Goal: Ask a question

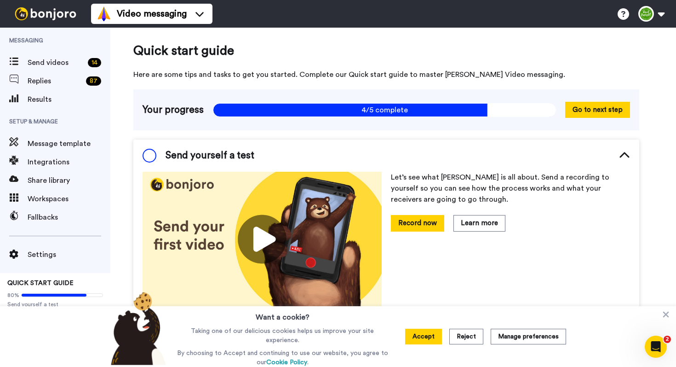
click at [416, 43] on span "Quick start guide" at bounding box center [386, 50] width 506 height 18
click at [644, 14] on button at bounding box center [651, 14] width 35 height 20
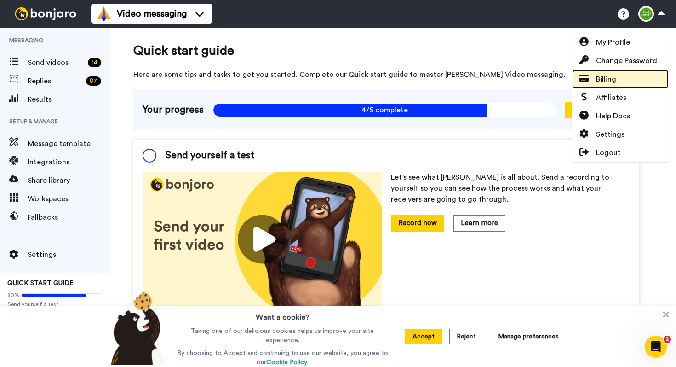
click at [606, 82] on span "Billing" at bounding box center [606, 79] width 20 height 11
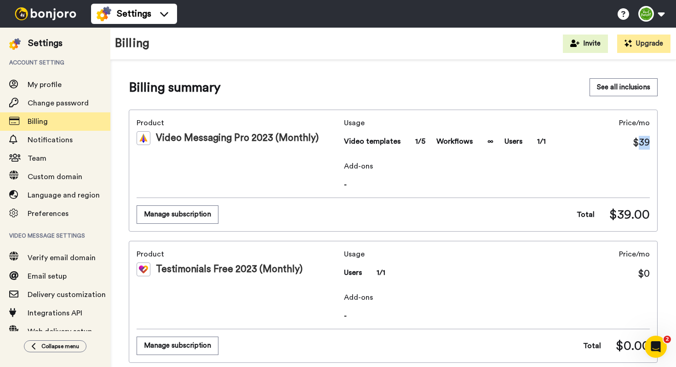
drag, startPoint x: 632, startPoint y: 141, endPoint x: 649, endPoint y: 147, distance: 17.5
click at [649, 147] on div "Product Video Messaging Pro 2023 (Monthly) Usage Video templates 1/5 Workflows …" at bounding box center [393, 171] width 529 height 122
click at [171, 213] on button "Manage subscription" at bounding box center [178, 214] width 82 height 18
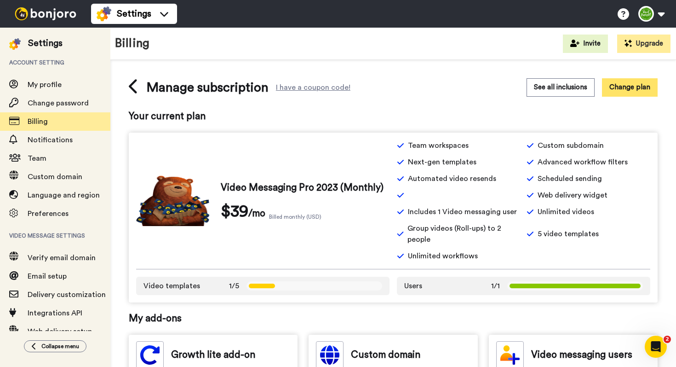
click at [629, 85] on button "Change plan" at bounding box center [630, 87] width 56 height 18
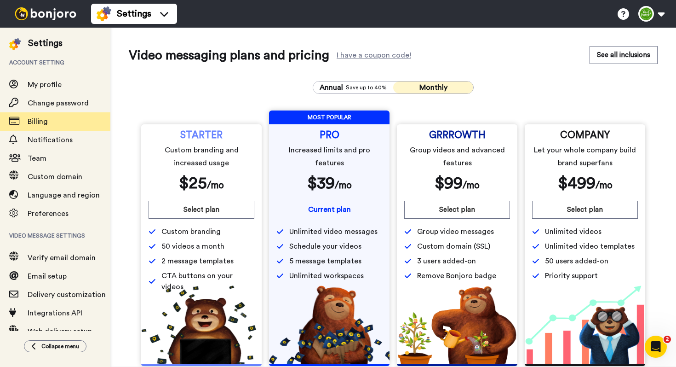
click at [330, 81] on div "Annual Save up to 40% Monthly STARTER Custom branding and increased usage $ 25 …" at bounding box center [393, 224] width 529 height 300
click at [332, 87] on span "Annual" at bounding box center [331, 87] width 23 height 11
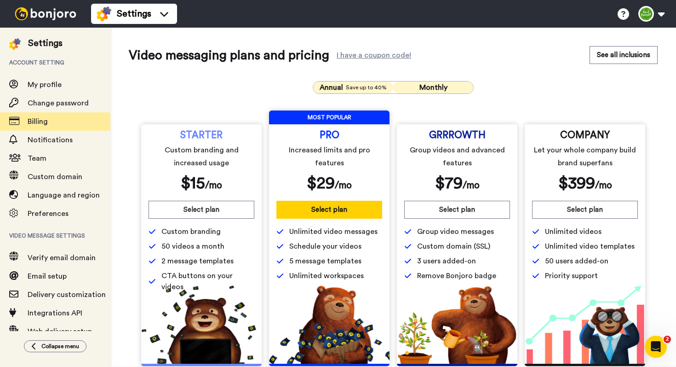
click at [413, 92] on button "Monthly" at bounding box center [433, 87] width 80 height 12
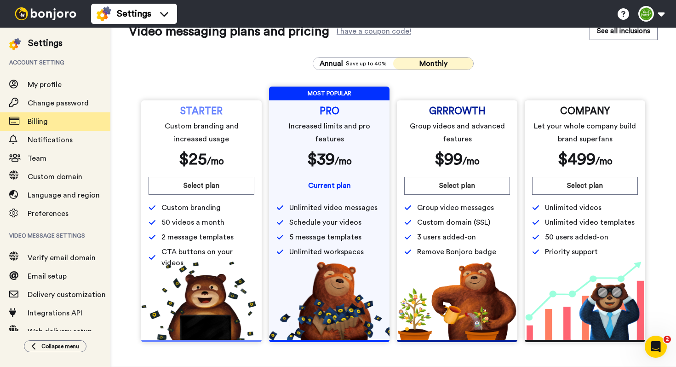
scroll to position [25, 0]
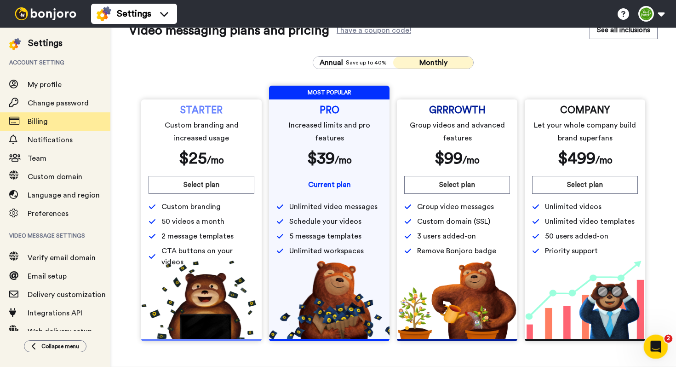
click at [655, 342] on icon "Open Intercom Messenger" at bounding box center [654, 345] width 15 height 15
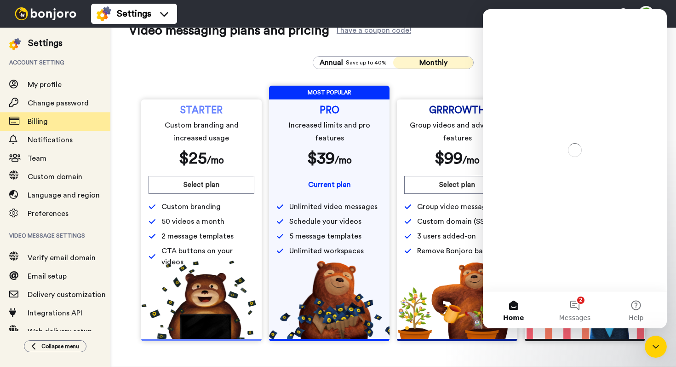
scroll to position [0, 0]
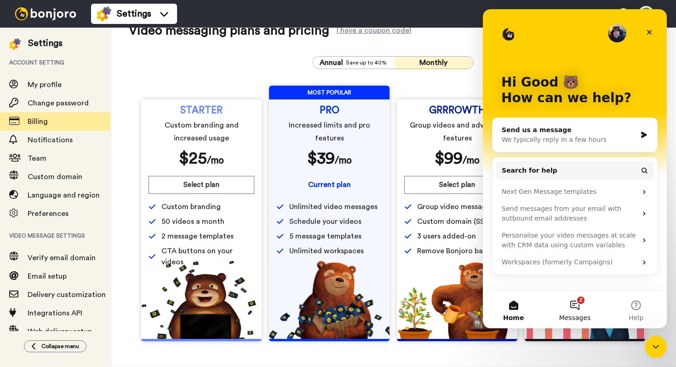
click at [580, 314] on span "Messages" at bounding box center [576, 317] width 32 height 6
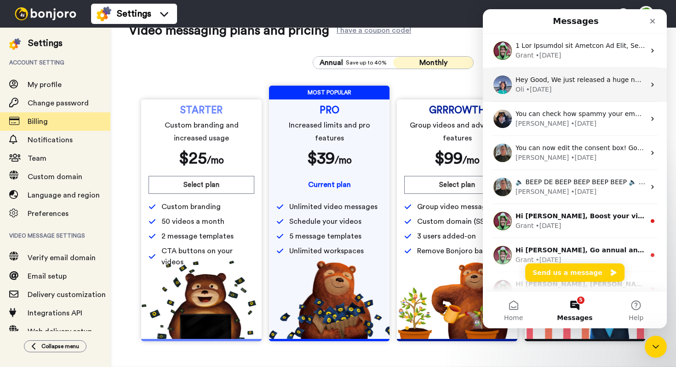
click at [546, 89] on div "• [DATE]" at bounding box center [539, 90] width 26 height 10
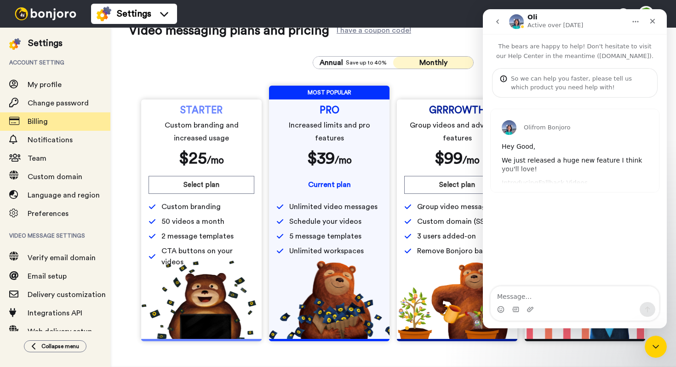
click at [499, 23] on icon "go back" at bounding box center [497, 21] width 7 height 7
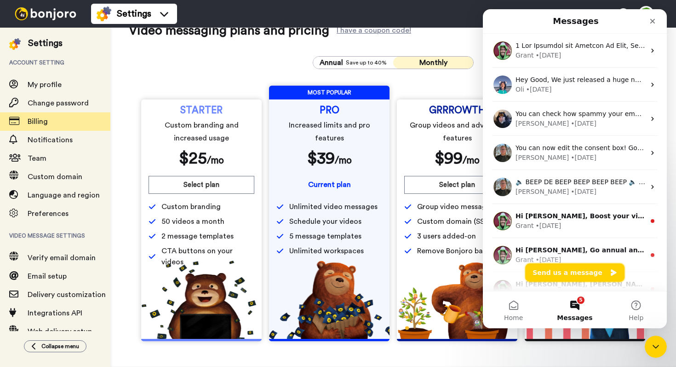
click at [577, 271] on button "Send us a message" at bounding box center [575, 272] width 99 height 18
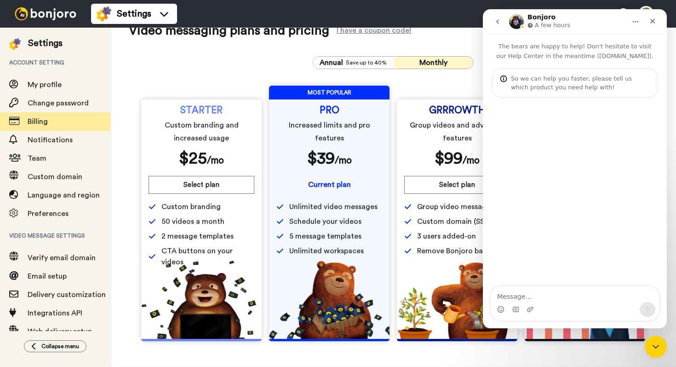
click at [542, 300] on textarea "Message…" at bounding box center [575, 294] width 168 height 16
type textarea "Hi, I would like to know how to put a pause on our subscription?"
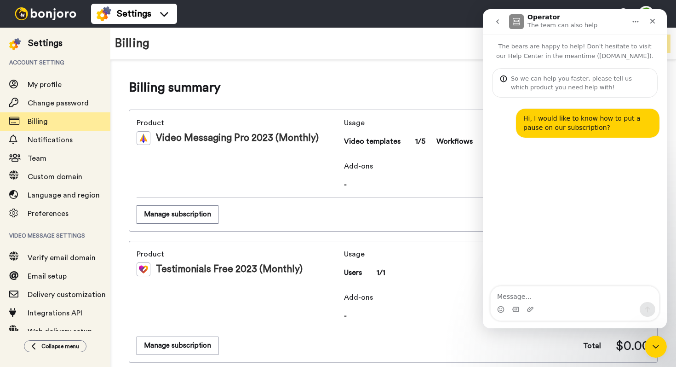
click at [348, 57] on div "Billing Invite Upgrade" at bounding box center [393, 44] width 566 height 32
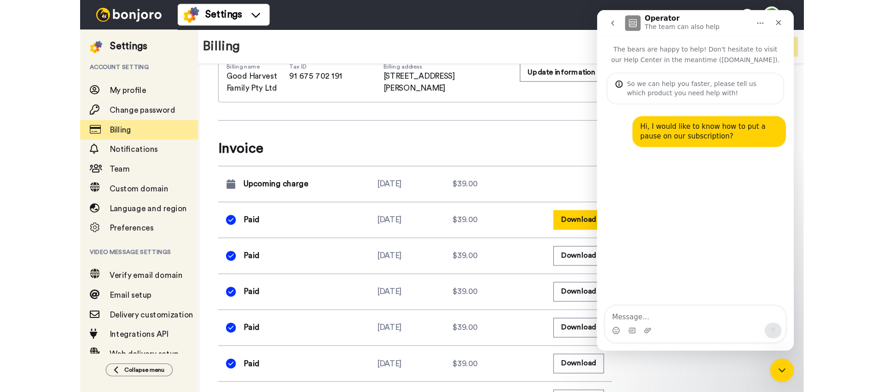
scroll to position [528, 0]
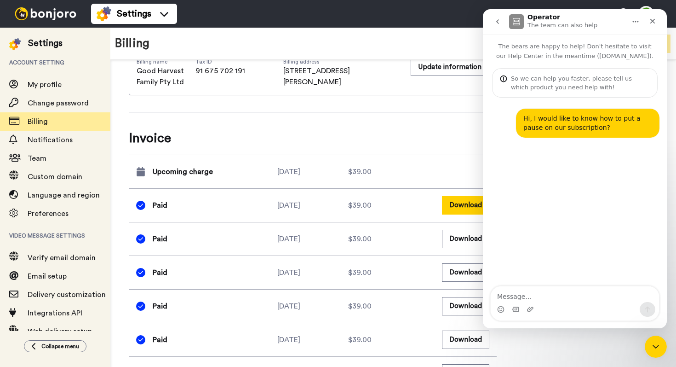
click at [460, 207] on button "Download" at bounding box center [465, 205] width 47 height 18
click at [573, 163] on div "Hi, I would like to know how to put a pause on our subscription? Good • 1m ago" at bounding box center [575, 193] width 184 height 190
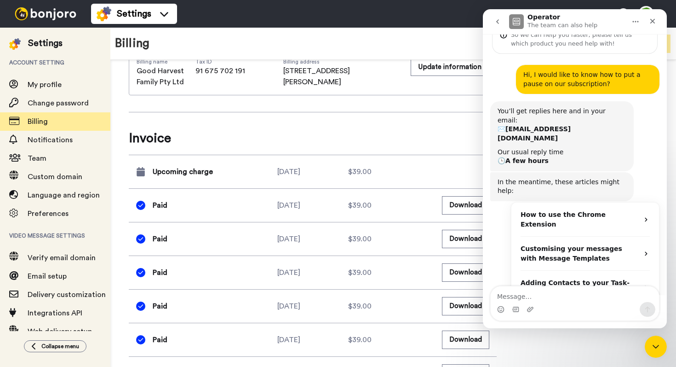
scroll to position [49, 0]
